Goal: Navigation & Orientation: Find specific page/section

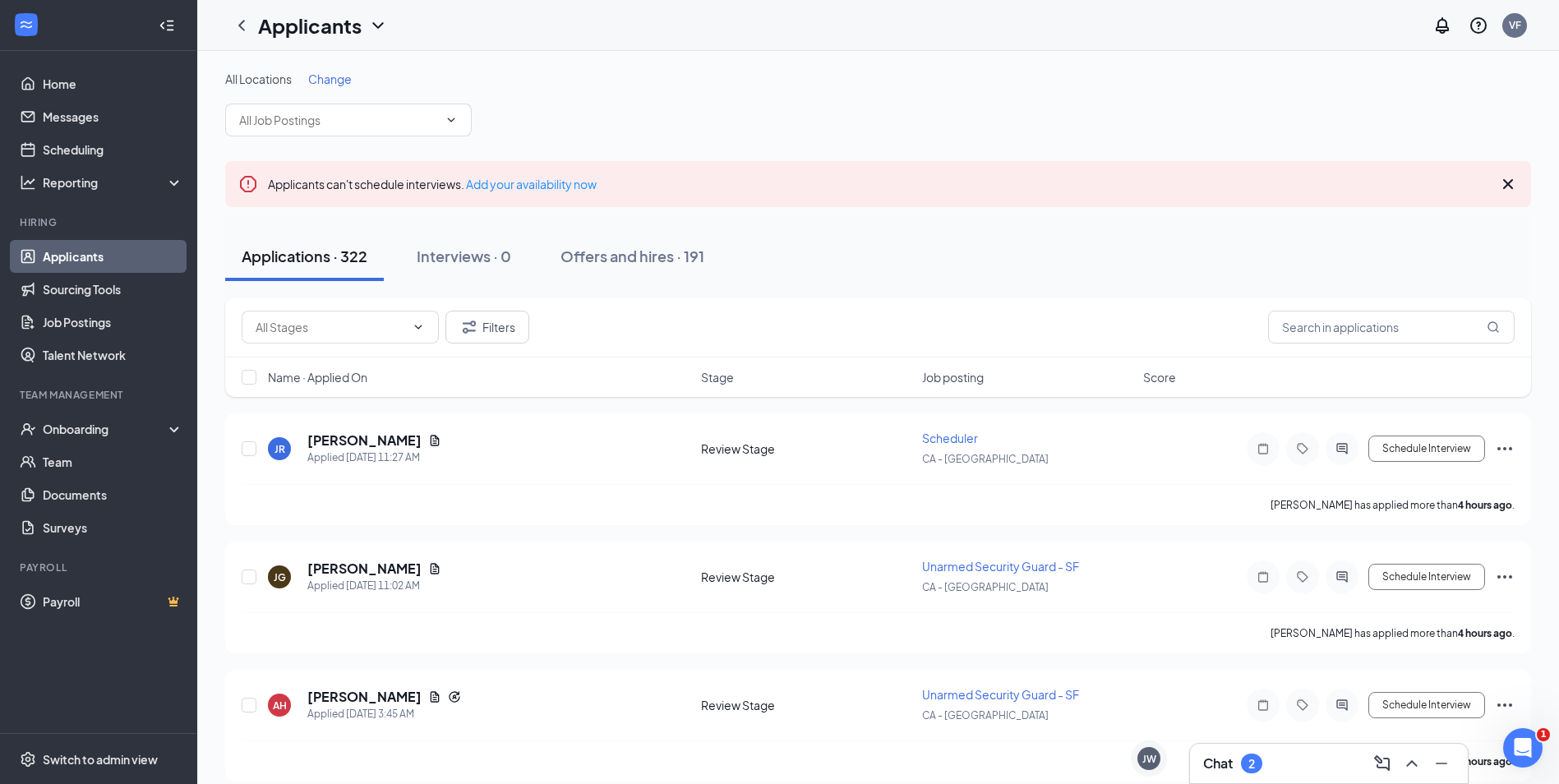
click at [1304, 763] on div "Chat 2" at bounding box center [1330, 763] width 252 height 26
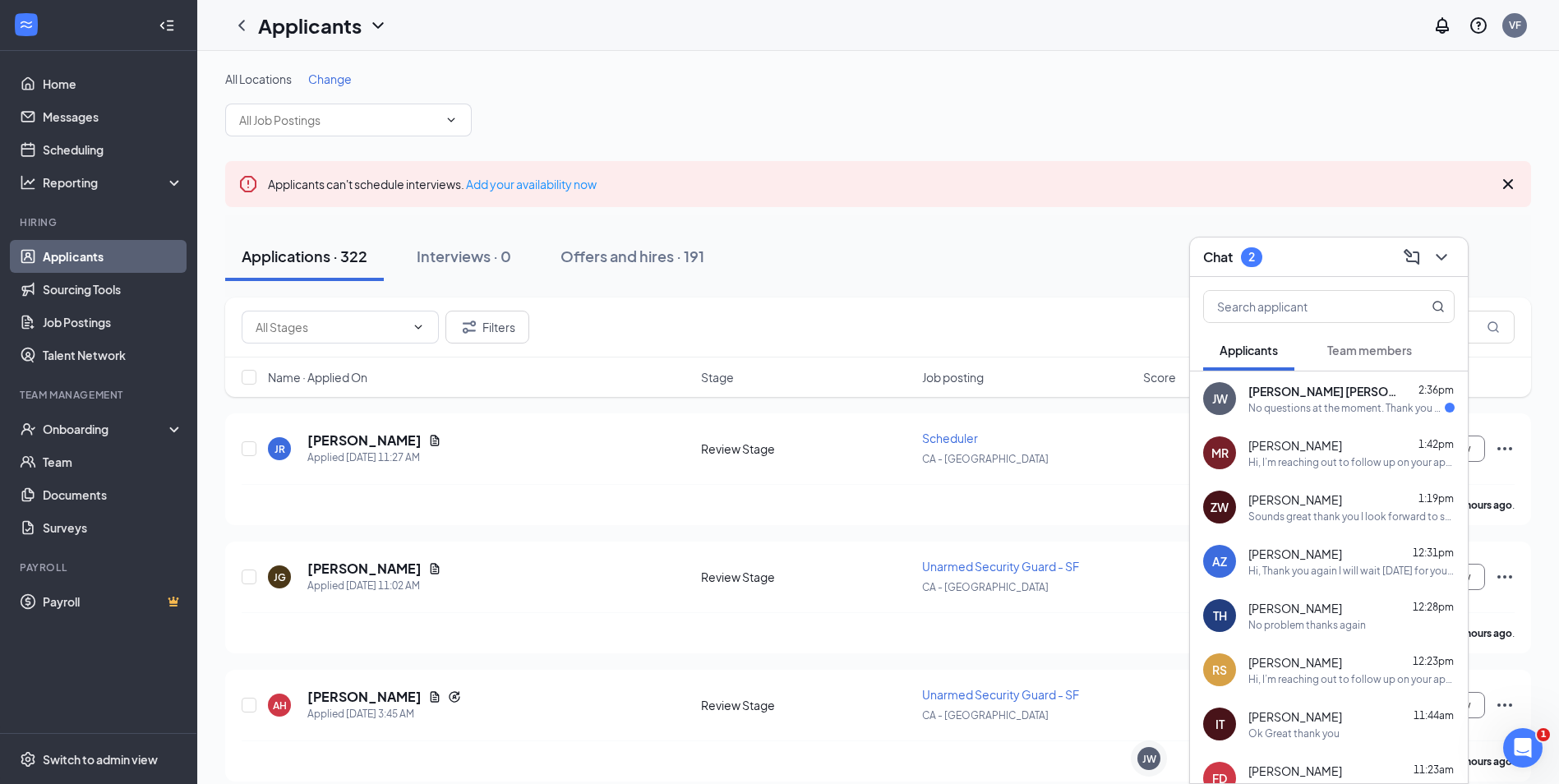
click at [1330, 398] on span "[PERSON_NAME] [PERSON_NAME]" at bounding box center [1322, 390] width 148 height 16
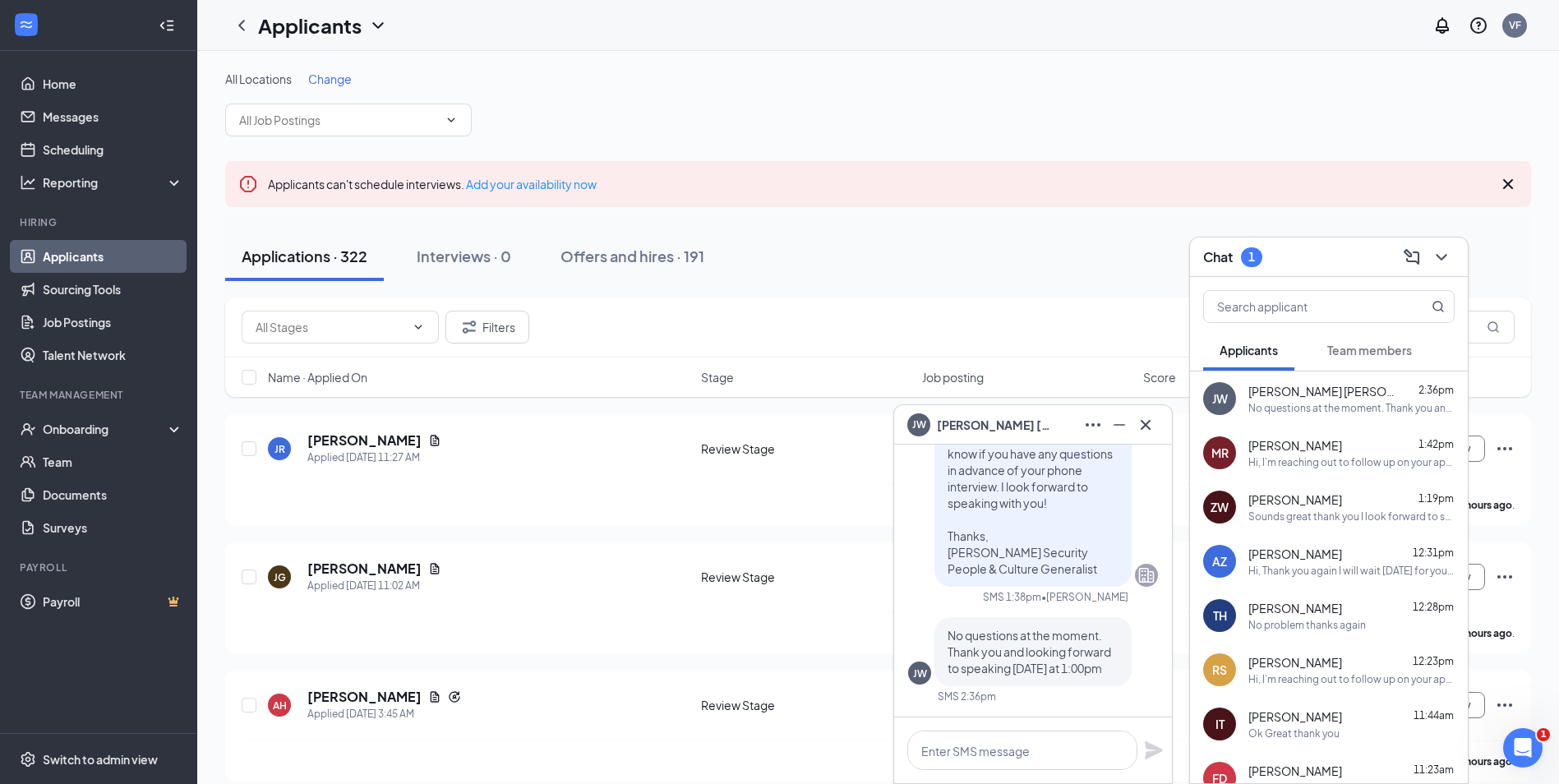
click at [1016, 427] on span "[PERSON_NAME] [PERSON_NAME]" at bounding box center [995, 424] width 115 height 18
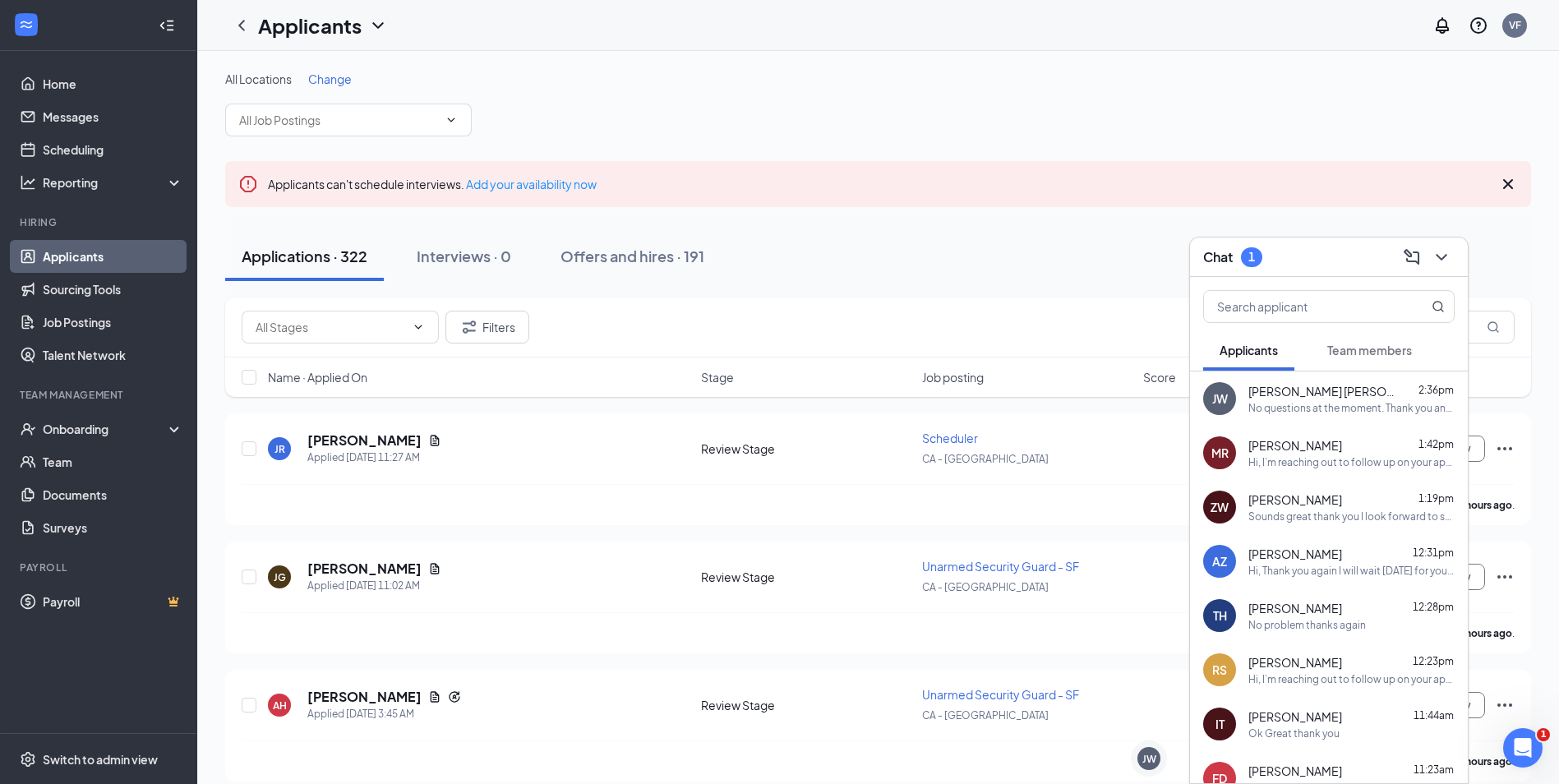
click at [1390, 353] on span "Team members" at bounding box center [1370, 351] width 85 height 15
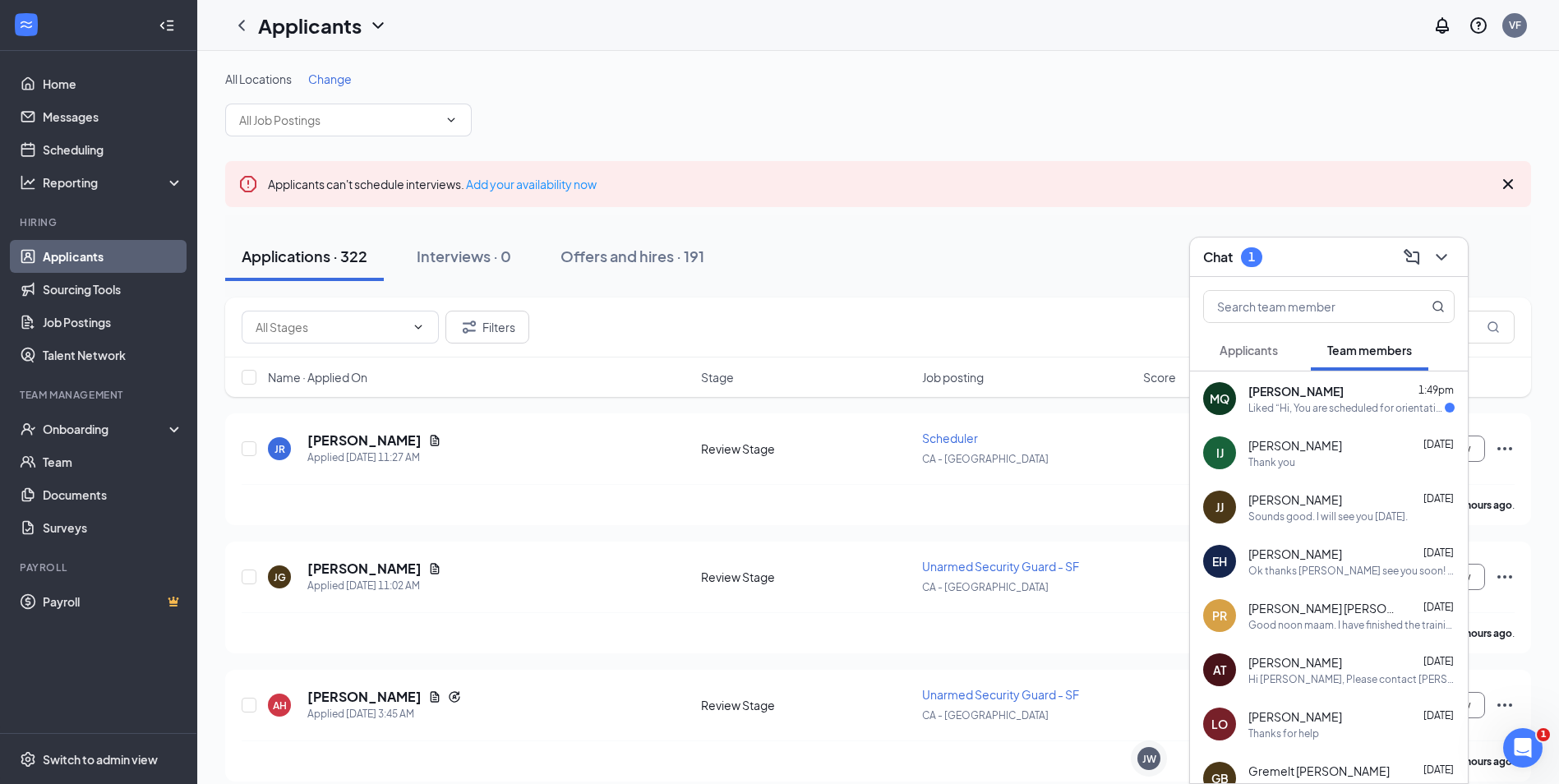
click at [1362, 385] on div "Manar Qaadoun 1:49pm" at bounding box center [1351, 390] width 206 height 16
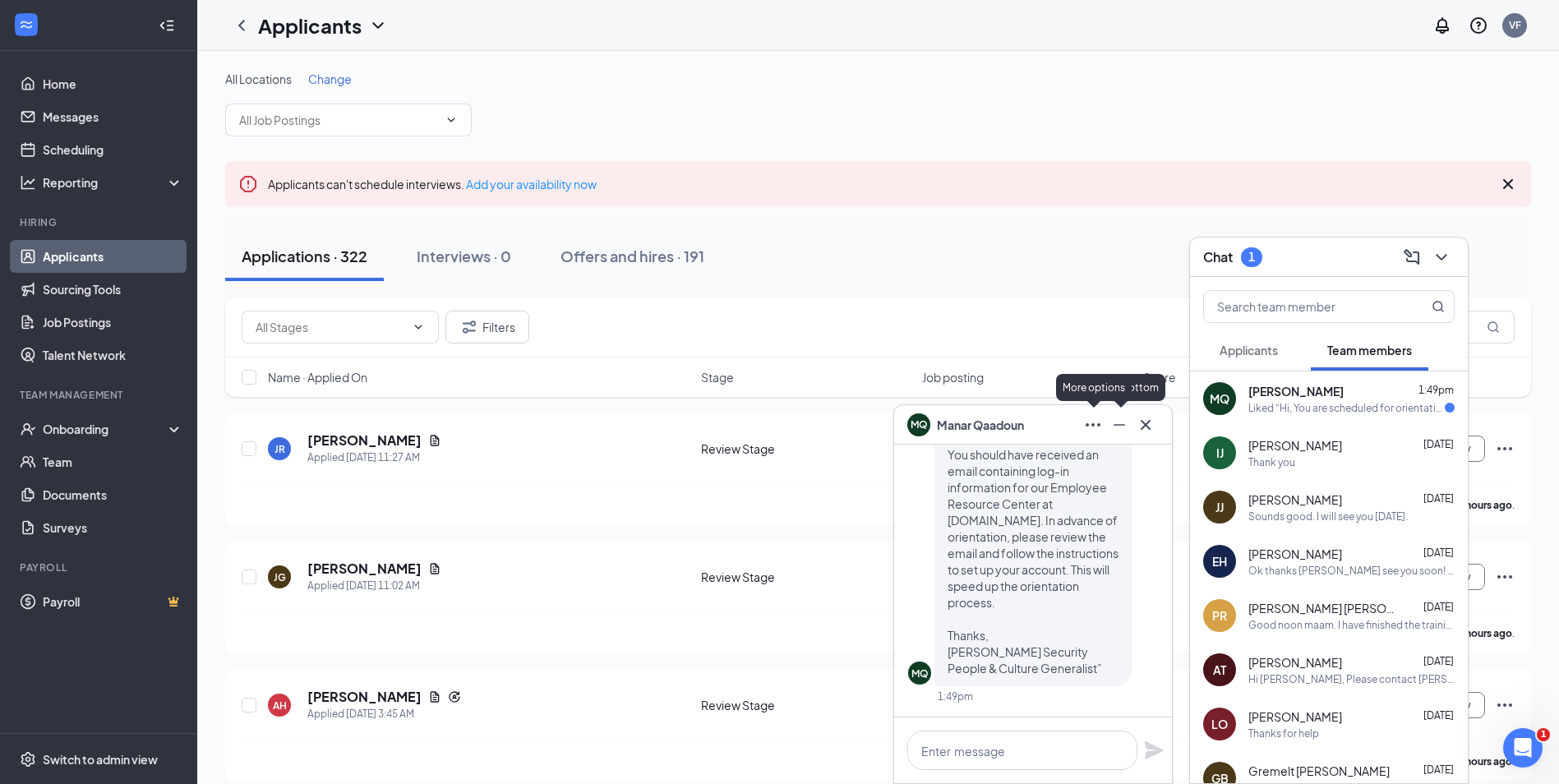
click at [1047, 428] on div "MQ Manar Qaadoun" at bounding box center [1033, 425] width 252 height 26
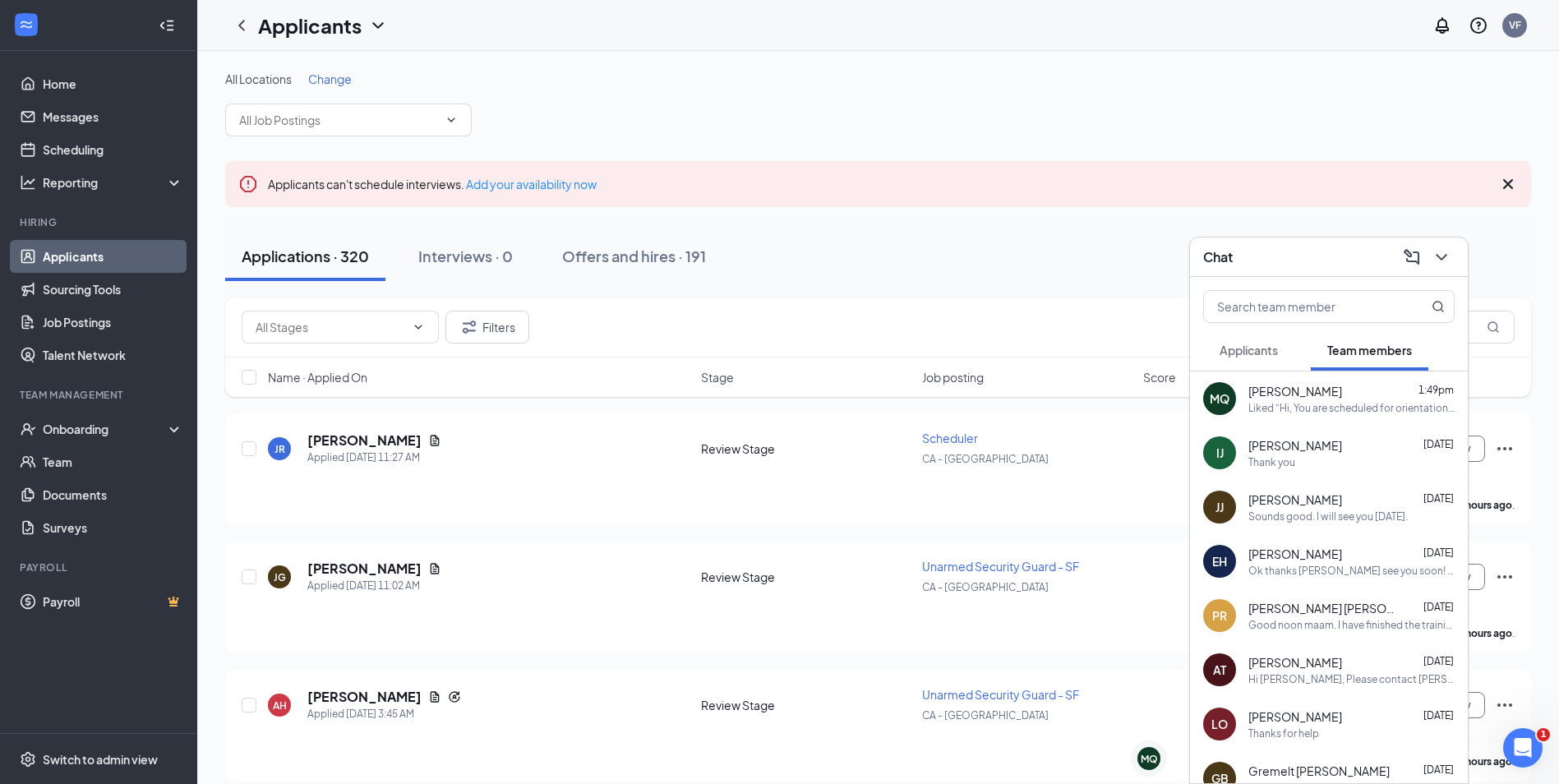
click at [1315, 258] on div "Chat" at bounding box center [1330, 257] width 252 height 25
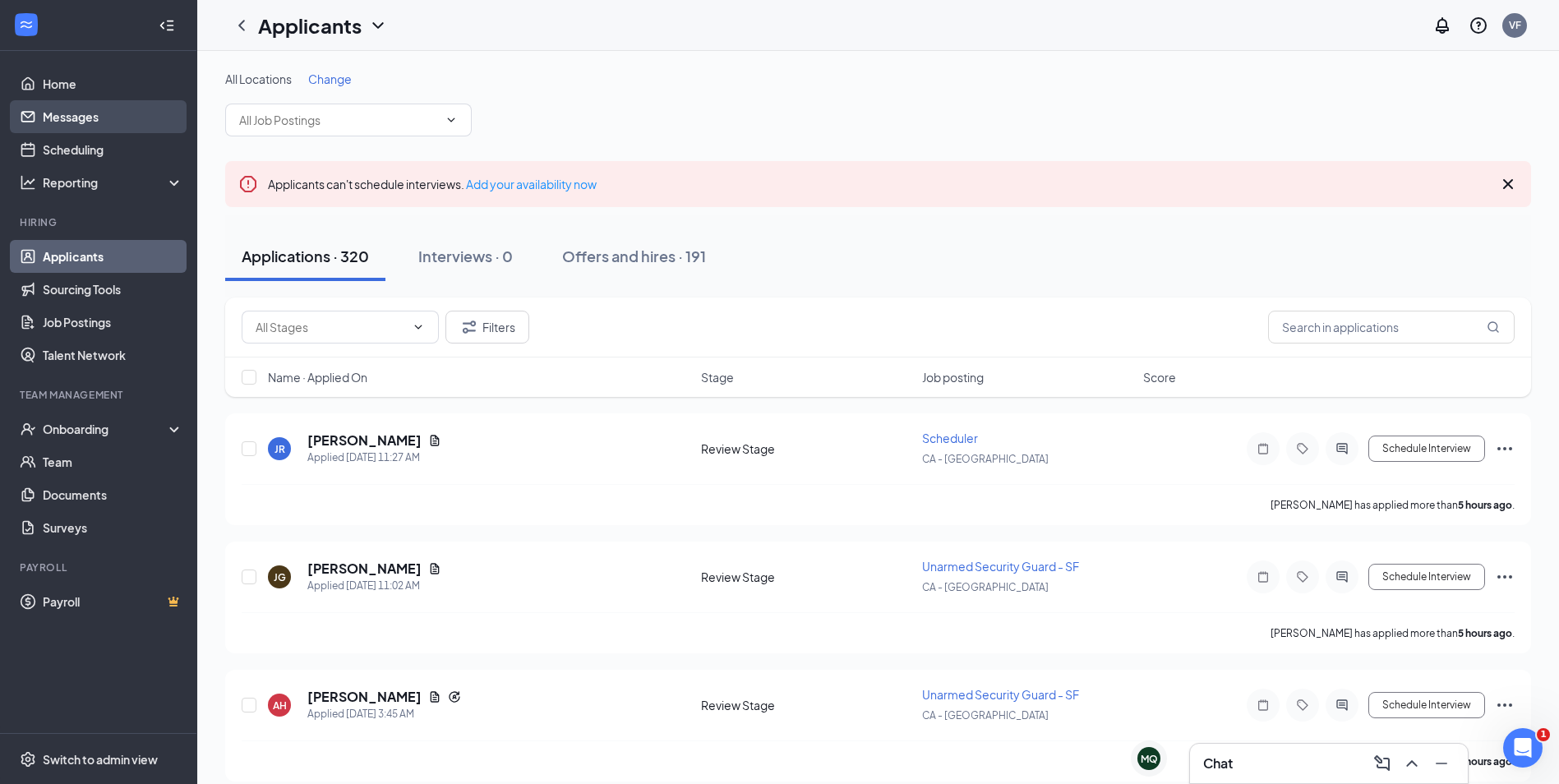
click at [71, 132] on link "Messages" at bounding box center [113, 117] width 141 height 33
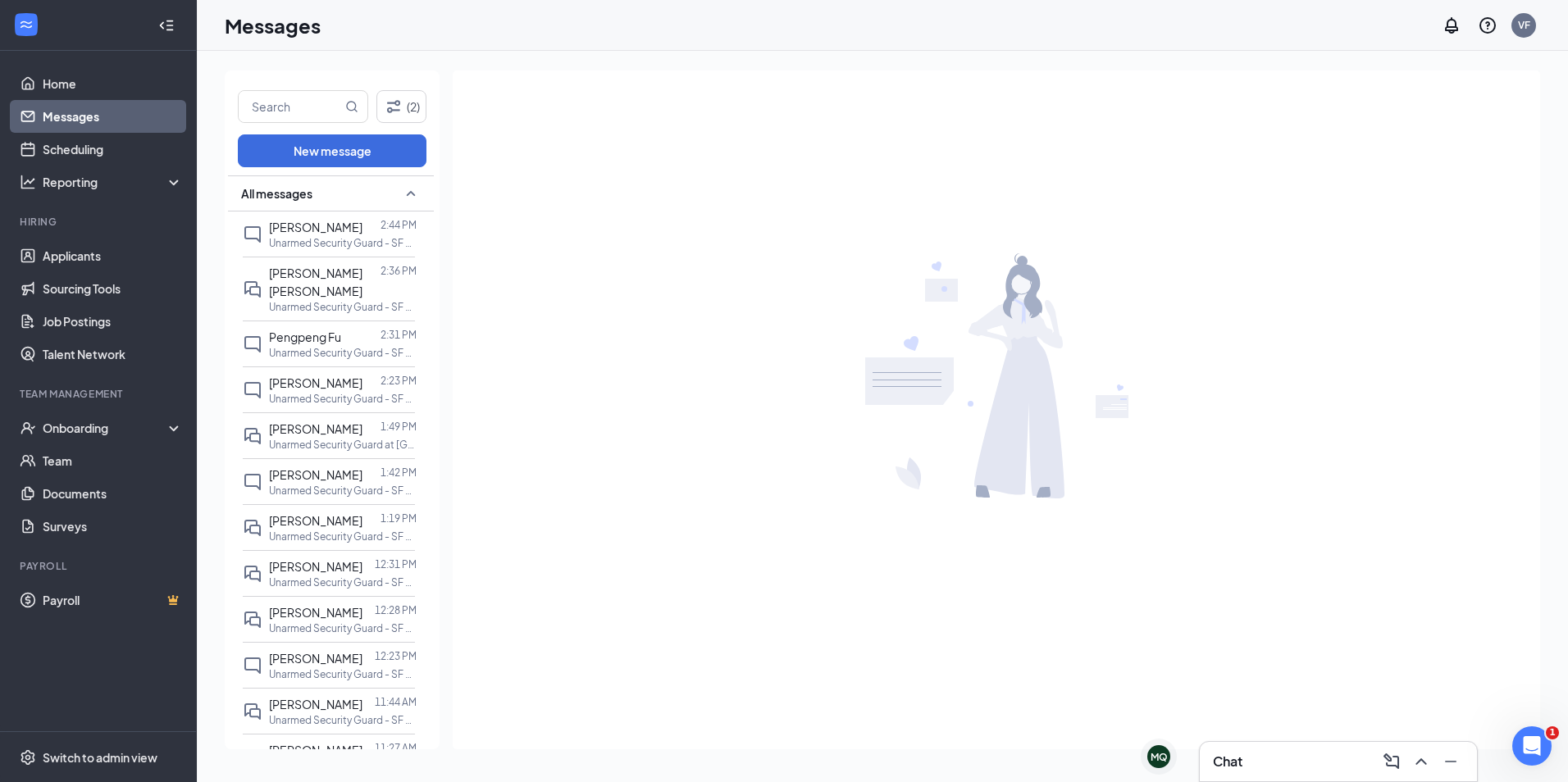
click at [76, 122] on link "Messages" at bounding box center [113, 116] width 141 height 33
click at [169, 418] on div "Onboarding" at bounding box center [98, 428] width 197 height 33
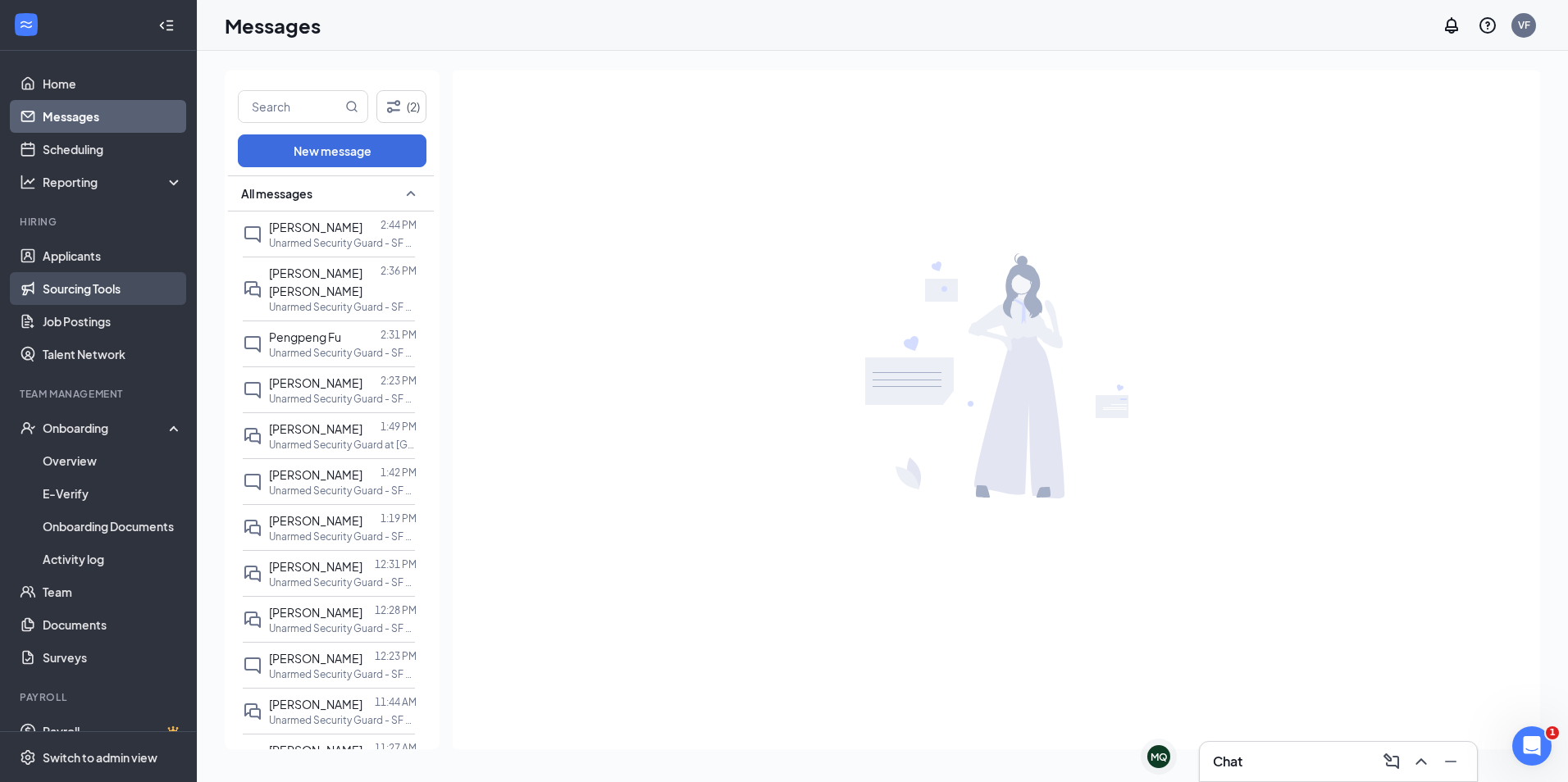
click at [61, 301] on link "Sourcing Tools" at bounding box center [113, 288] width 141 height 33
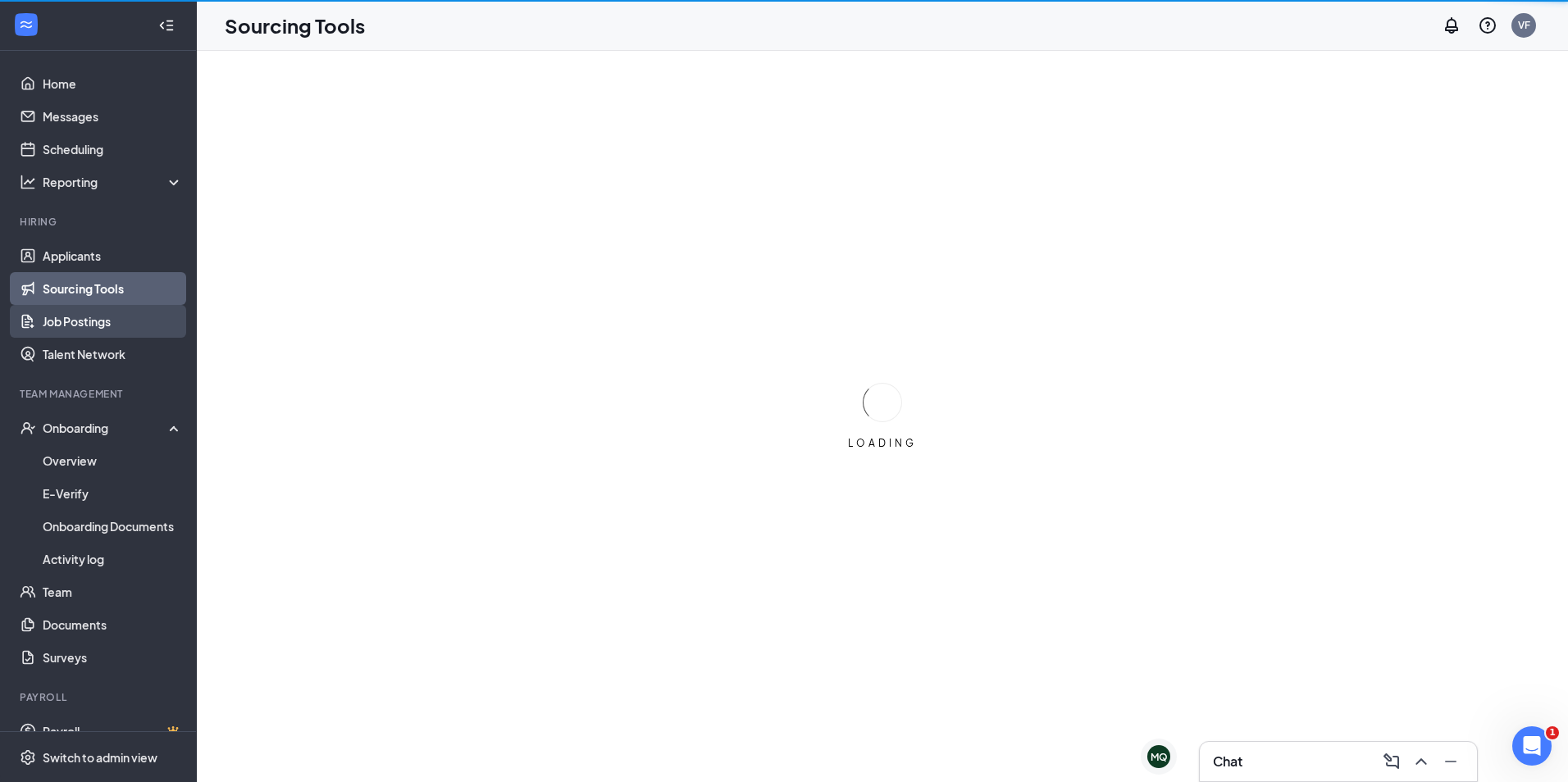
click at [68, 331] on link "Job Postings" at bounding box center [113, 321] width 141 height 33
